Goal: Information Seeking & Learning: Learn about a topic

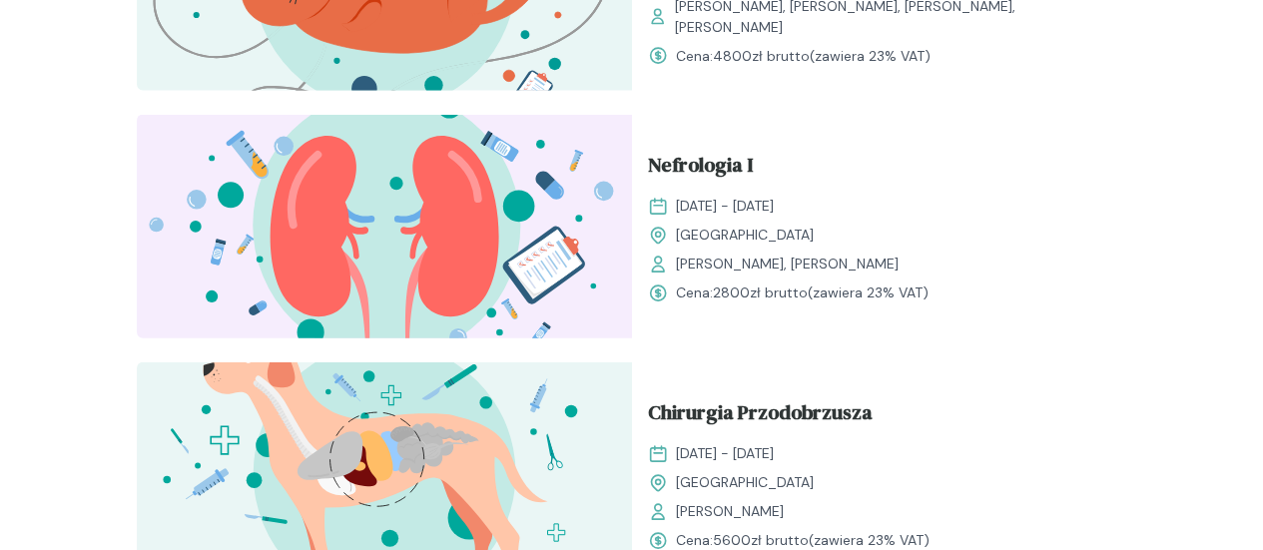
scroll to position [2196, 0]
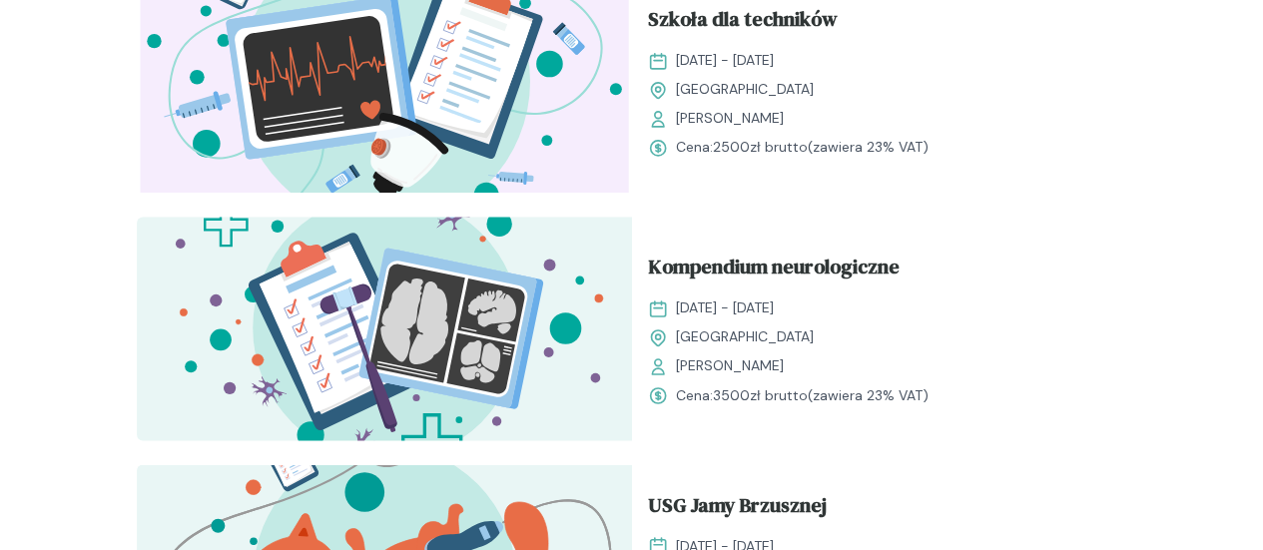
scroll to position [1497, 0]
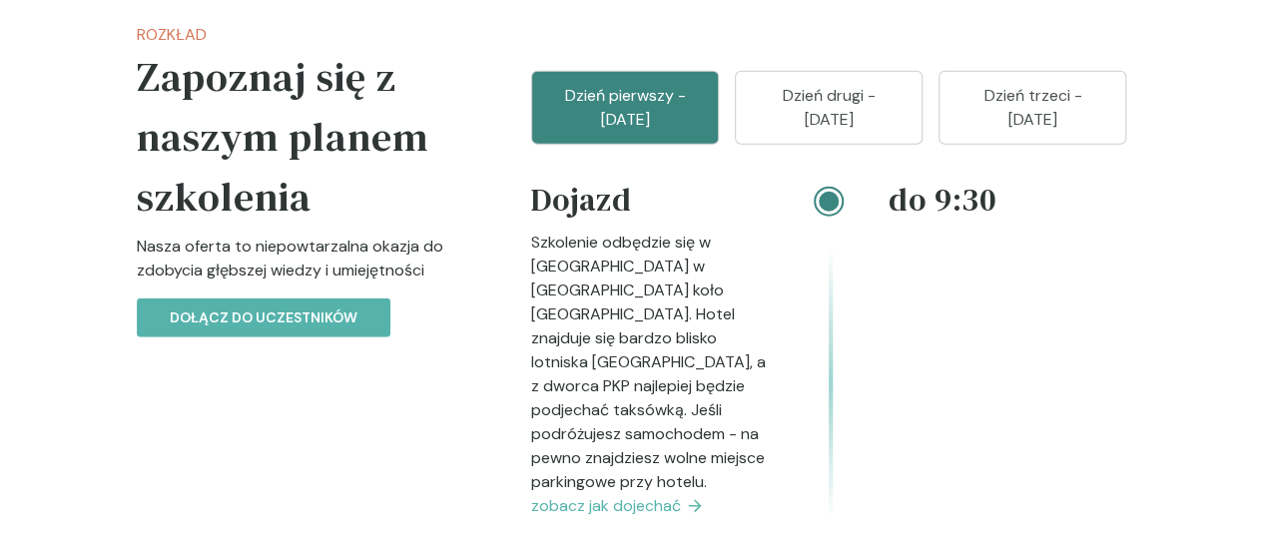
scroll to position [2296, 0]
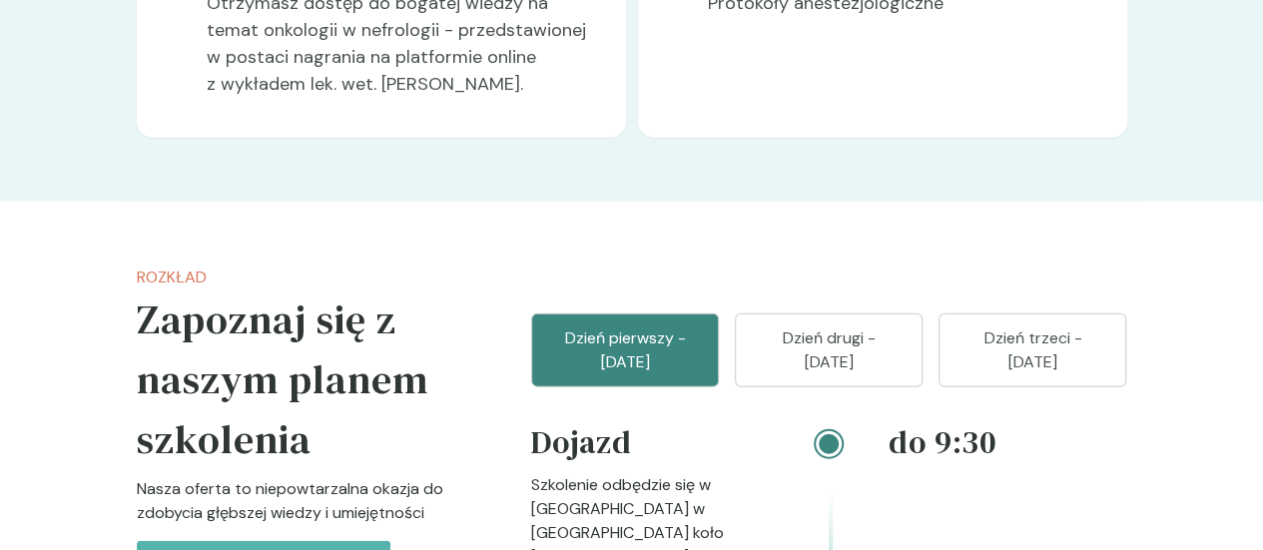
click at [840, 326] on p "Dzień drugi - [DATE]" at bounding box center [829, 350] width 138 height 48
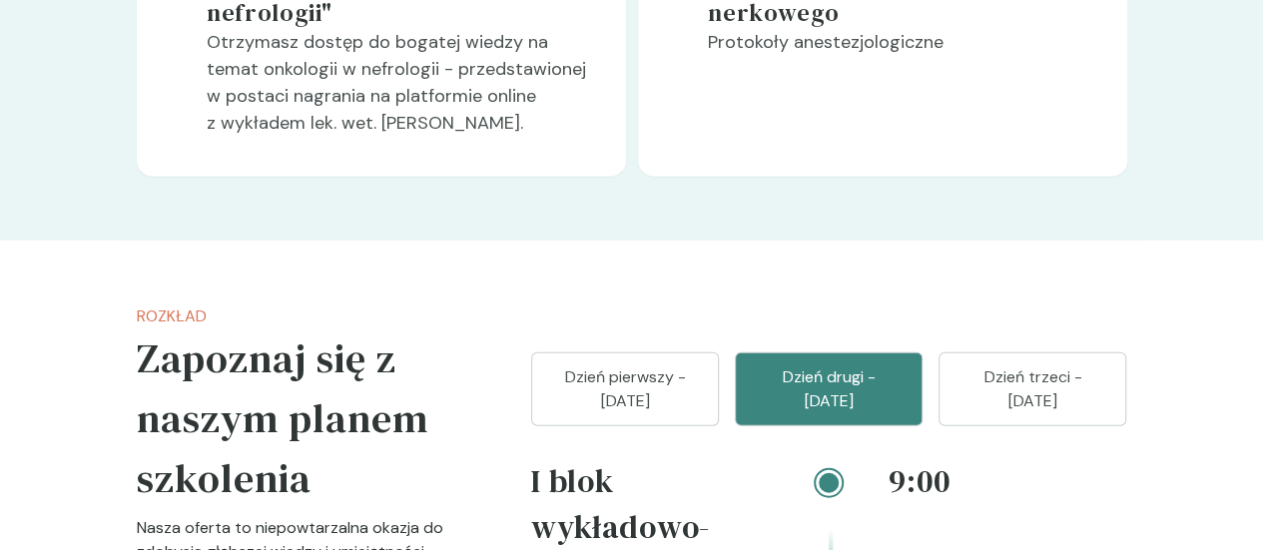
scroll to position [2096, 0]
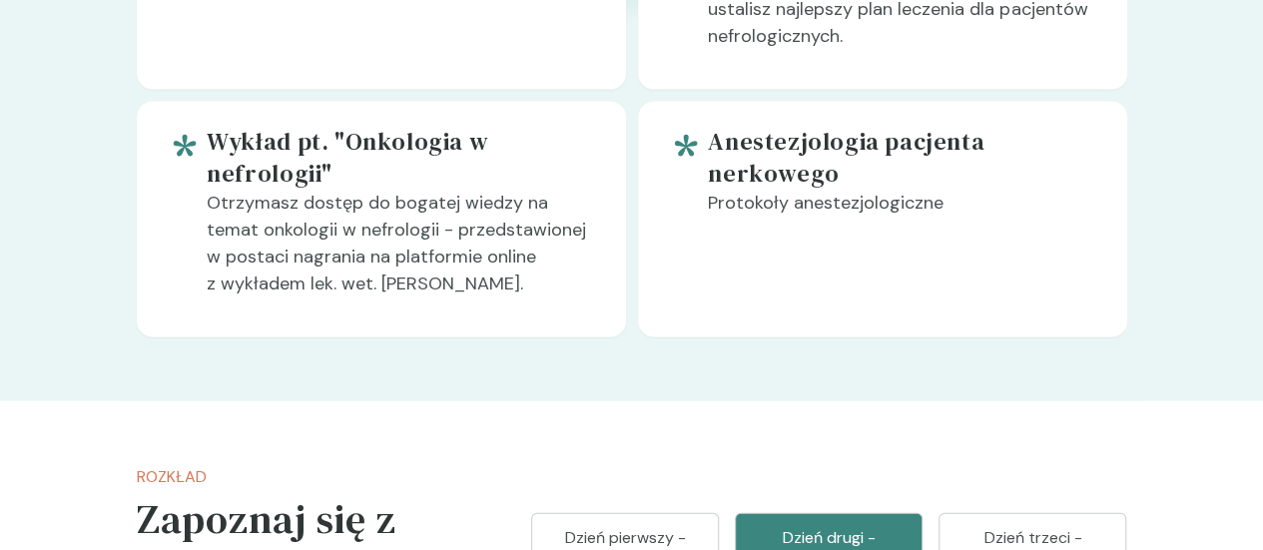
click at [1101, 526] on p "Dzień trzeci - [DATE]" at bounding box center [1032, 550] width 138 height 48
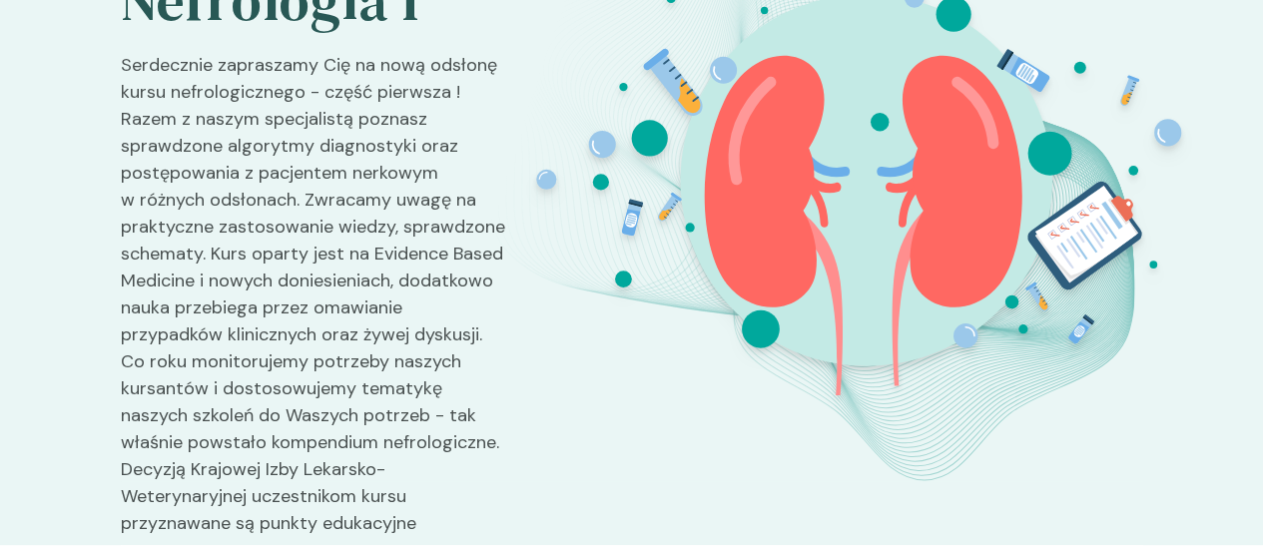
scroll to position [0, 0]
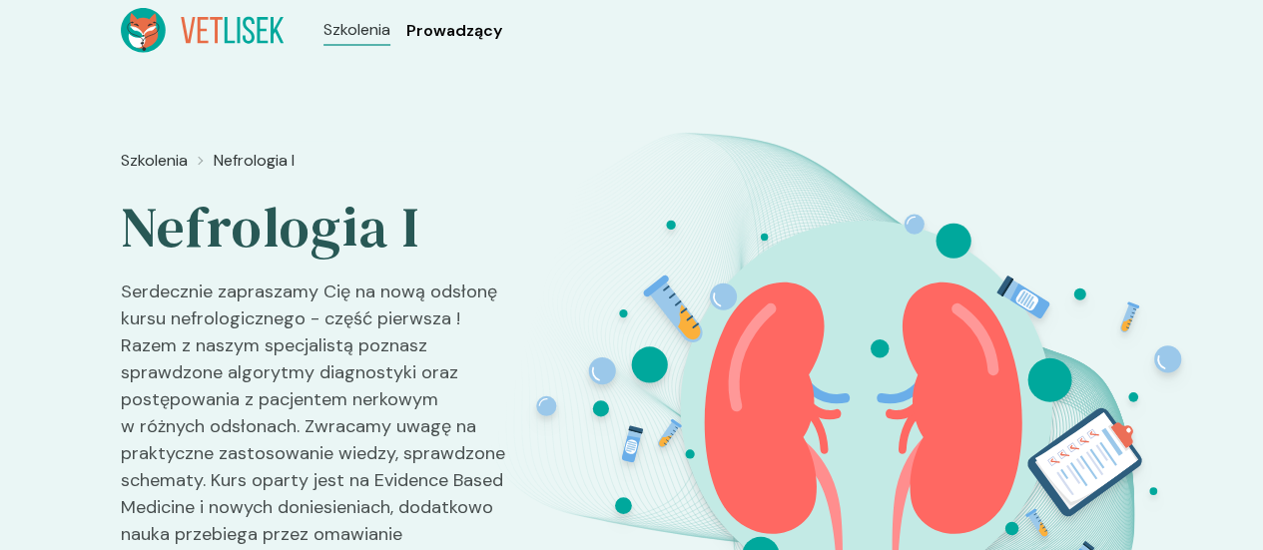
click at [406, 33] on span "Prowadzący" at bounding box center [454, 31] width 96 height 24
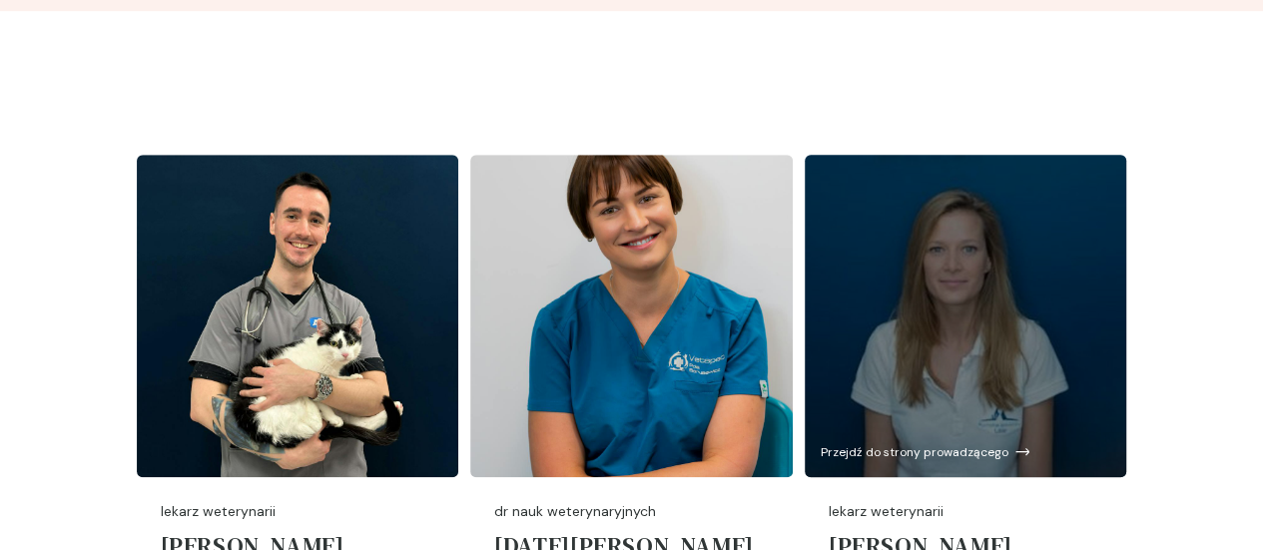
scroll to position [798, 0]
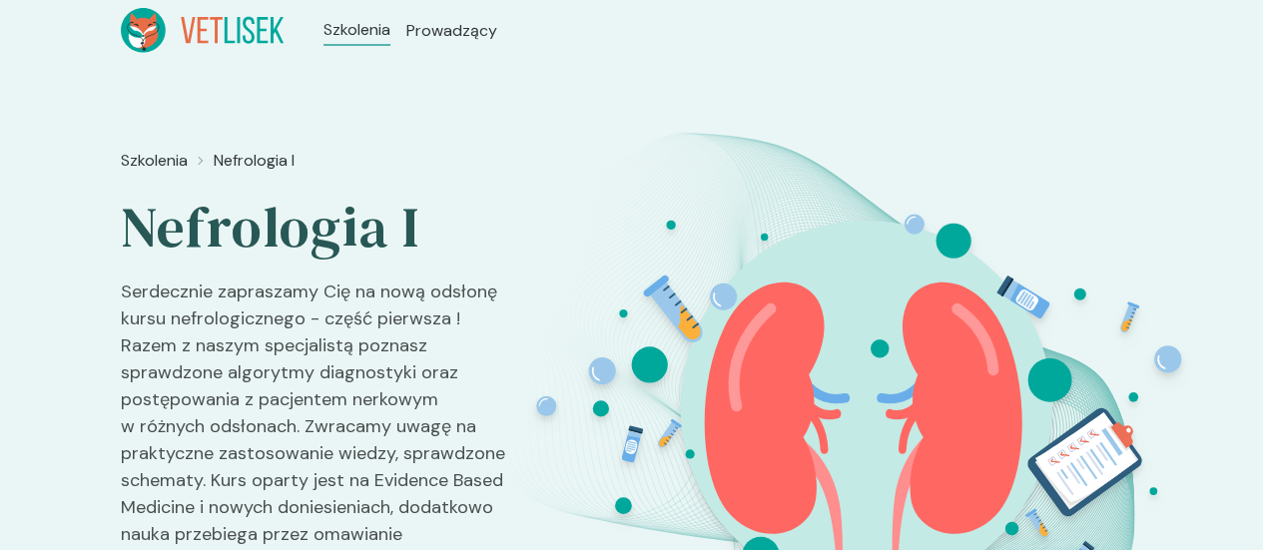
click at [137, 24] on icon at bounding box center [203, 30] width 164 height 45
